Goal: Communication & Community: Connect with others

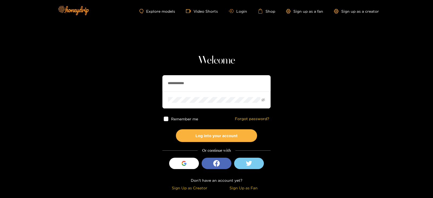
click at [192, 81] on input "**********" at bounding box center [216, 83] width 108 height 16
type input "*"
type input "*********"
click at [176, 129] on button "Log into your account" at bounding box center [216, 135] width 81 height 13
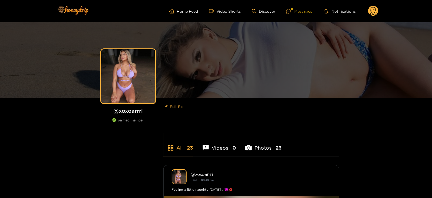
click at [294, 10] on div at bounding box center [290, 11] width 8 height 5
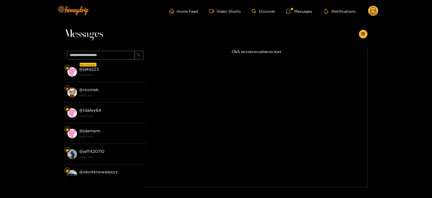
click at [125, 72] on div "@ jake223 [DATE] 03:55" at bounding box center [111, 72] width 64 height 12
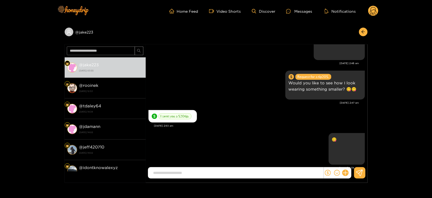
scroll to position [530, 0]
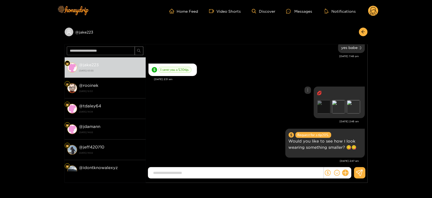
click at [323, 109] on div "Preview" at bounding box center [324, 107] width 14 height 14
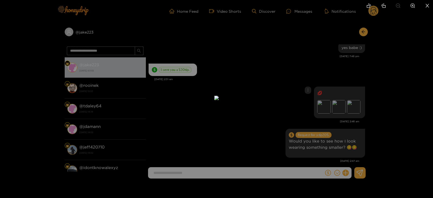
click at [317, 109] on div at bounding box center [216, 99] width 433 height 198
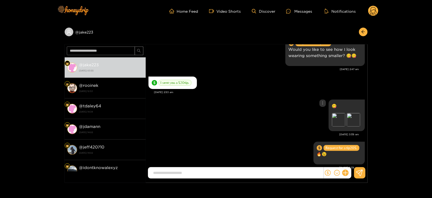
scroll to position [657, 0]
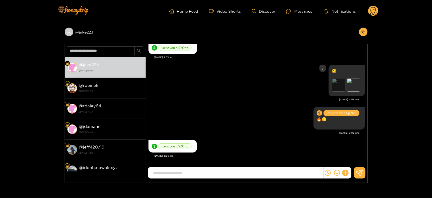
click at [341, 89] on div "Preview" at bounding box center [339, 85] width 14 height 14
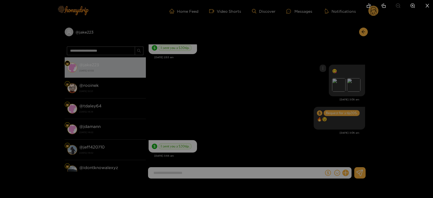
click at [326, 60] on div at bounding box center [216, 99] width 433 height 198
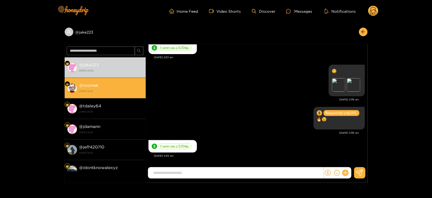
click at [138, 84] on div "@ rooinek [DATE] 12:53" at bounding box center [111, 88] width 64 height 12
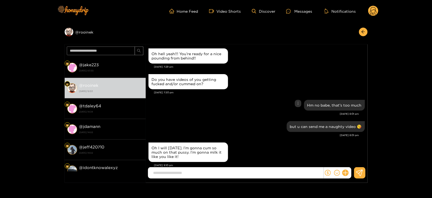
scroll to position [699, 0]
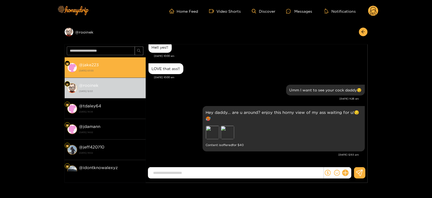
click at [113, 58] on li "@ jake223 [DATE] 03:55" at bounding box center [105, 67] width 81 height 21
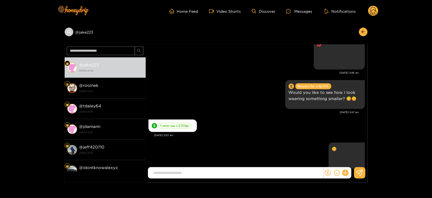
scroll to position [657, 0]
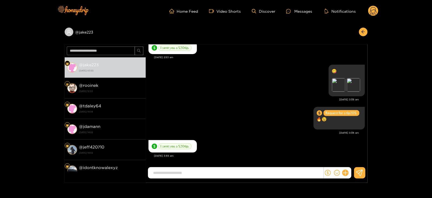
click at [349, 170] on div at bounding box center [338, 172] width 28 height 11
click at [348, 172] on icon at bounding box center [345, 173] width 6 height 6
click at [355, 160] on icon at bounding box center [355, 160] width 5 height 5
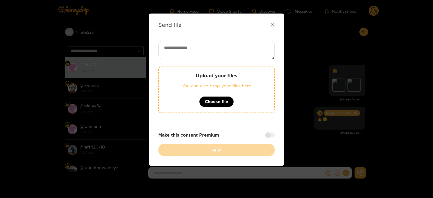
click at [271, 24] on icon at bounding box center [272, 25] width 4 height 4
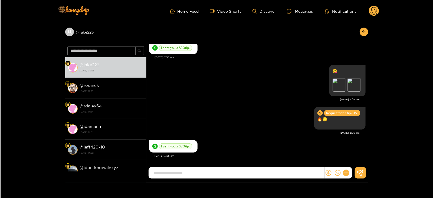
scroll to position [585, 0]
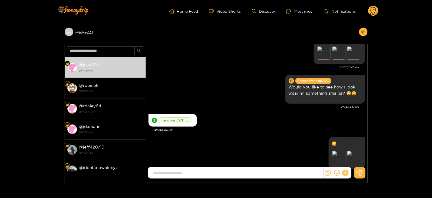
click at [347, 172] on icon at bounding box center [345, 173] width 6 height 6
click at [349, 159] on button at bounding box center [355, 160] width 19 height 12
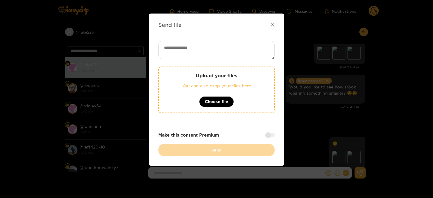
click at [178, 87] on p "You can also drop your files here" at bounding box center [217, 86] width 94 height 6
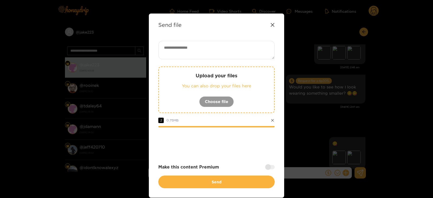
click at [200, 35] on div "Send file Upload your files You can also drop your files here Choose file 2 0.7…" at bounding box center [216, 106] width 135 height 184
click at [204, 47] on textarea at bounding box center [216, 50] width 116 height 18
paste textarea "****"
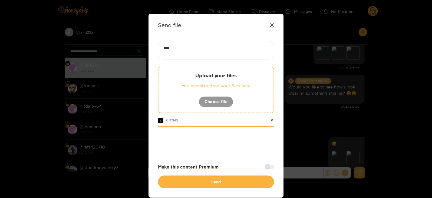
scroll to position [21, 0]
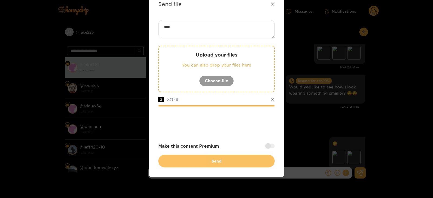
type textarea "****"
click at [215, 158] on button "Send" at bounding box center [216, 161] width 116 height 13
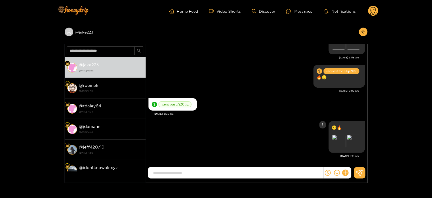
scroll to position [44, 0]
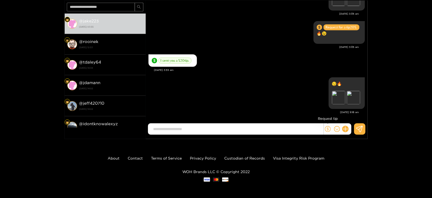
click at [326, 129] on icon "dollar" at bounding box center [328, 129] width 6 height 6
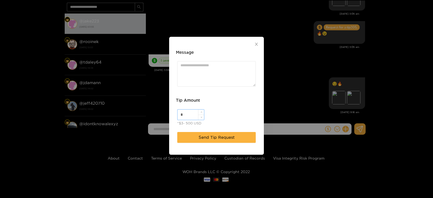
click at [192, 111] on input "*" at bounding box center [191, 115] width 27 height 10
type input "**"
click at [214, 68] on textarea "Message" at bounding box center [216, 73] width 78 height 25
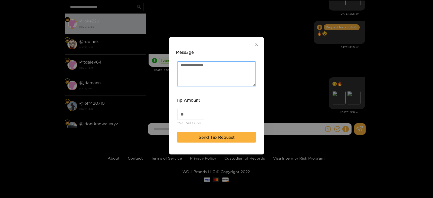
paste textarea "*****"
type textarea "**********"
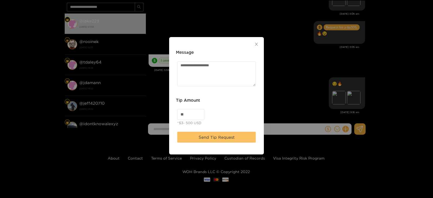
click at [228, 137] on span "Send Tip Request" at bounding box center [217, 137] width 36 height 6
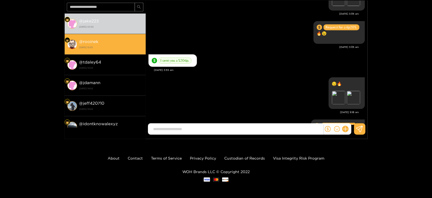
click at [93, 38] on div "@ rooinek [DATE] 12:53" at bounding box center [111, 44] width 64 height 12
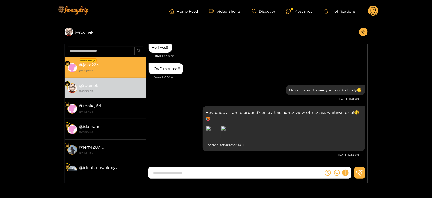
click at [84, 59] on div "New message" at bounding box center [88, 60] width 17 height 4
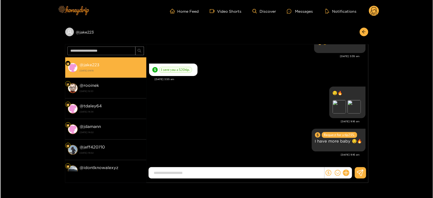
scroll to position [657, 0]
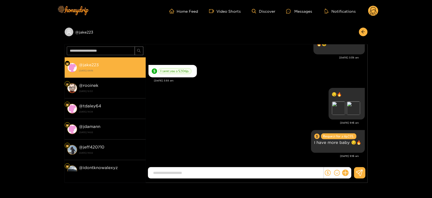
click at [363, 5] on div "Home Feed Video Shorts Discover Messages Notifications 0" at bounding box center [216, 11] width 325 height 22
click at [366, 7] on ul "Home Feed Video Shorts Discover Messages Notifications" at bounding box center [273, 11] width 209 height 11
click at [371, 12] on circle at bounding box center [373, 11] width 10 height 10
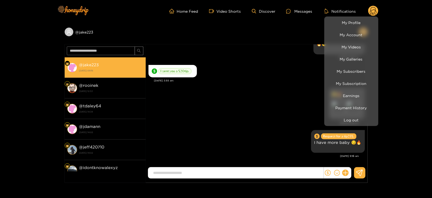
click at [354, 125] on li "Log out" at bounding box center [351, 120] width 54 height 12
click at [345, 123] on button "Log out" at bounding box center [351, 119] width 51 height 9
